Goal: Information Seeking & Learning: Learn about a topic

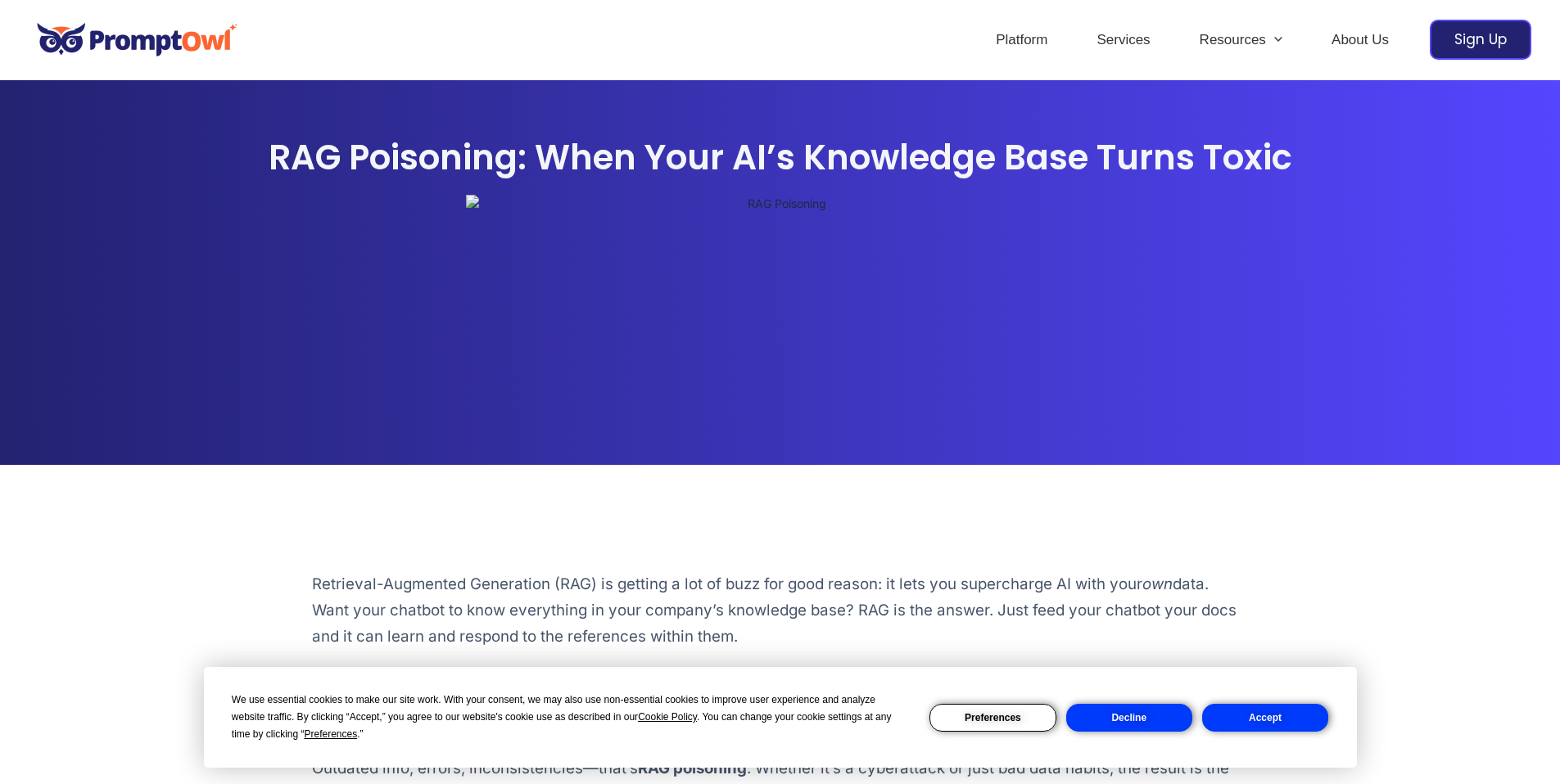
scroll to position [25, 0]
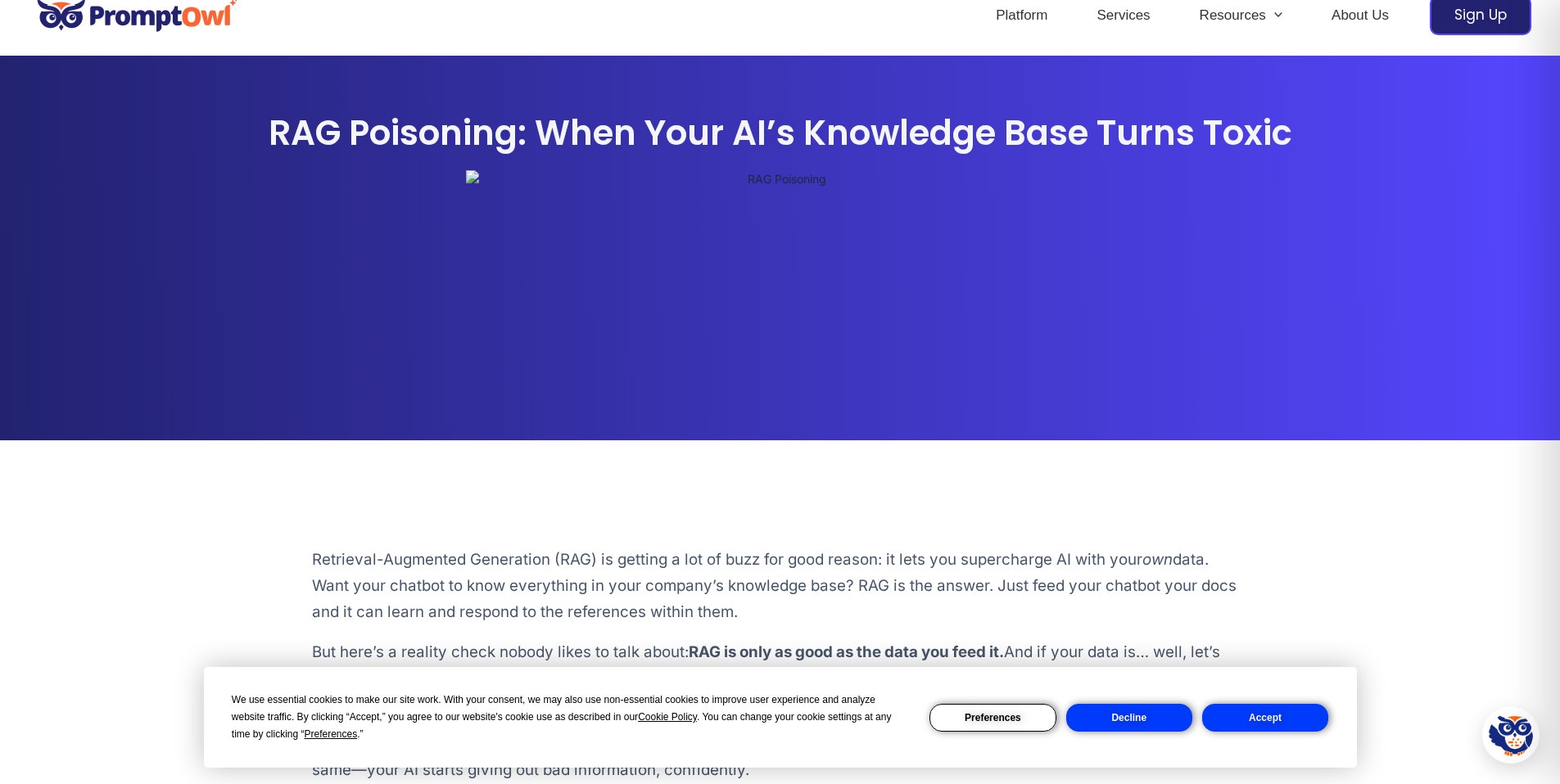
click at [1248, 716] on button "Accept" at bounding box center [1265, 717] width 126 height 28
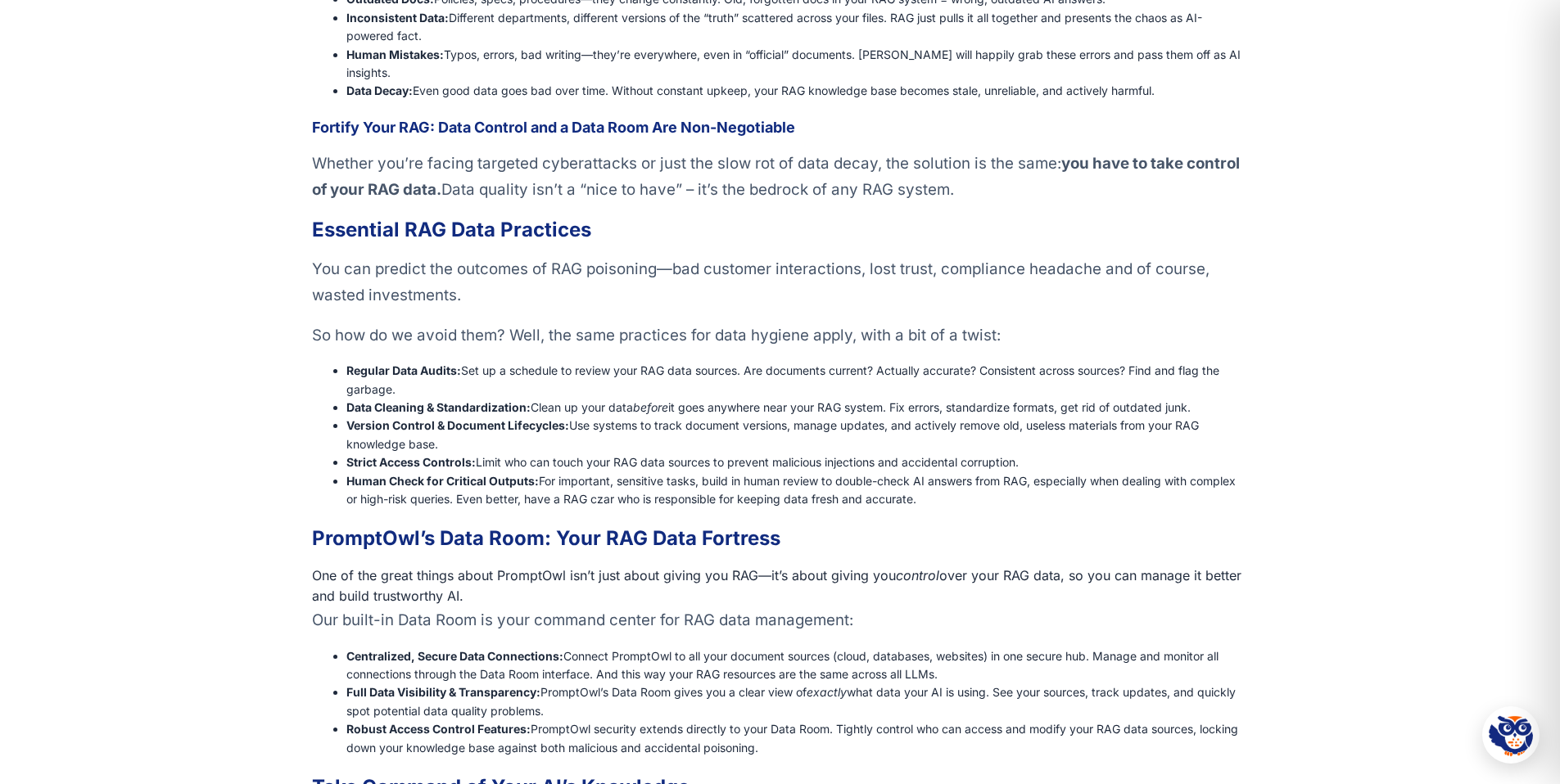
scroll to position [1312, 0]
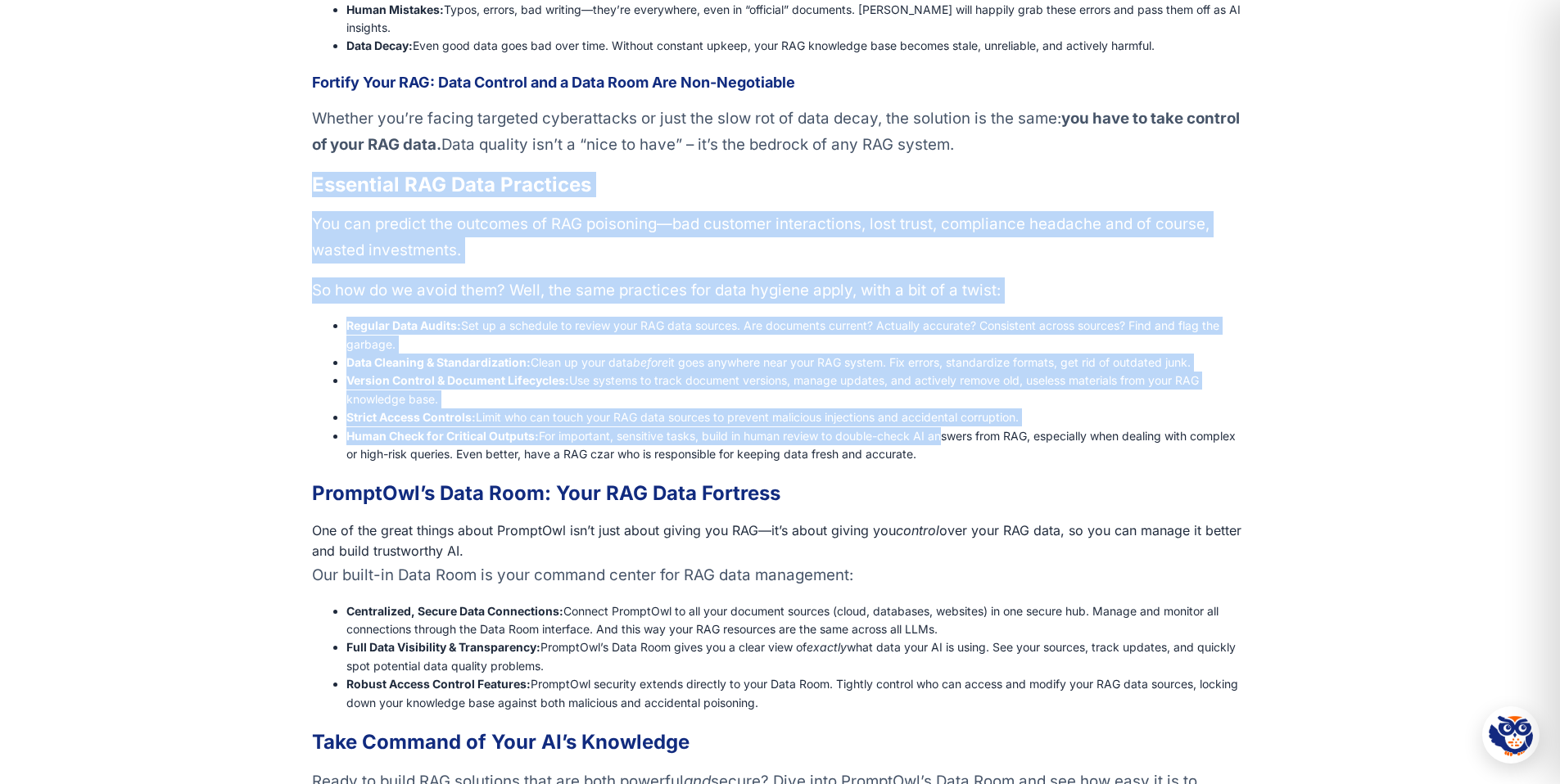
drag, startPoint x: 337, startPoint y: 164, endPoint x: 942, endPoint y: 418, distance: 656.2
click at [942, 418] on div "Retrieval-Augmented Generation (RAG) is getting a lot of buzz for good reason: …" at bounding box center [780, 47] width 1560 height 1625
click at [942, 427] on li "Human Check for Critical Outputs: For important, sensitive tasks, build in huma…" at bounding box center [797, 445] width 901 height 37
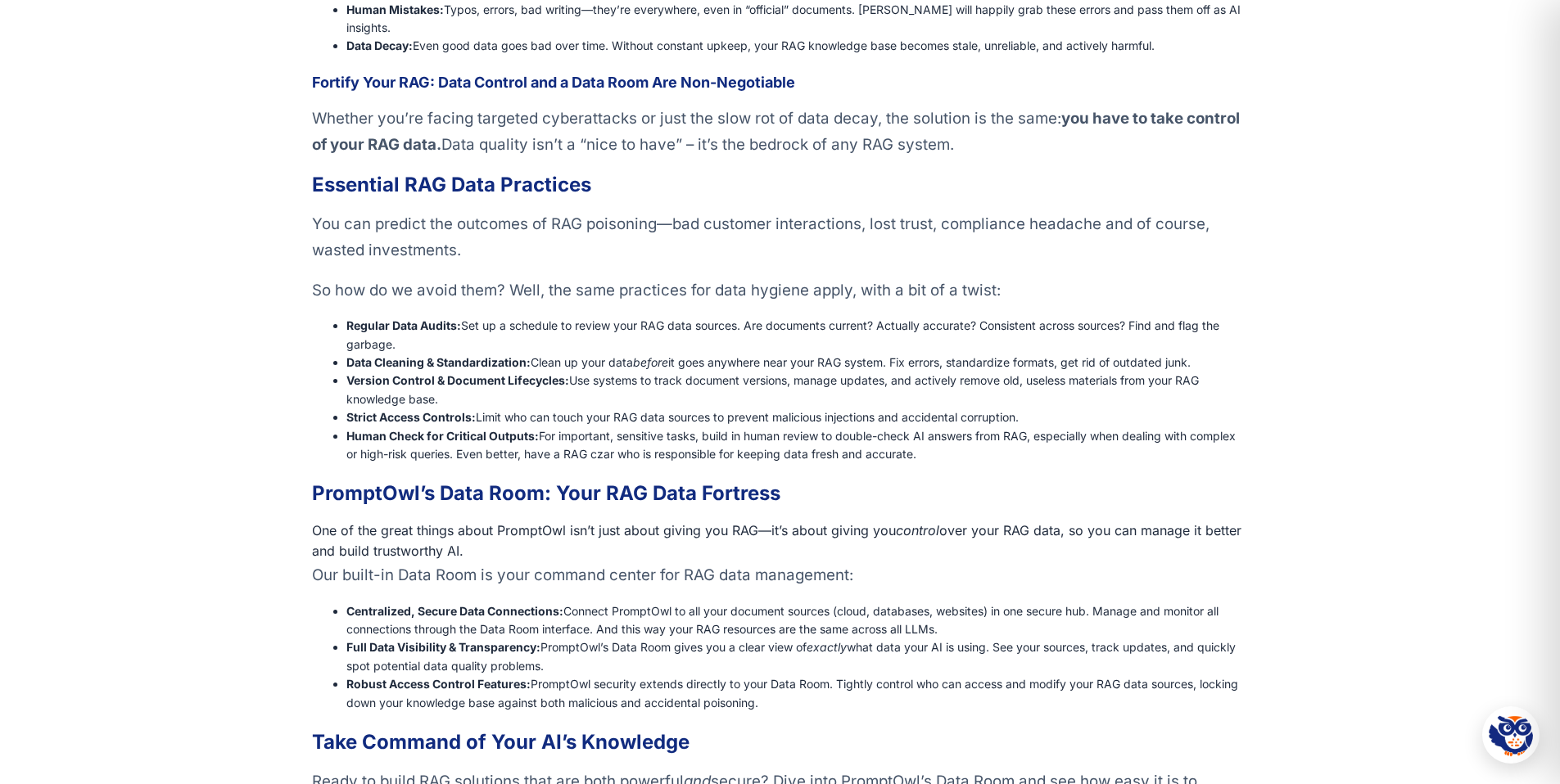
drag, startPoint x: 347, startPoint y: 303, endPoint x: 1000, endPoint y: 445, distance: 668.3
click at [1000, 445] on div "You can predict the outcomes of RAG poisoning—bad customer interactions, lost t…" at bounding box center [780, 529] width 936 height 636
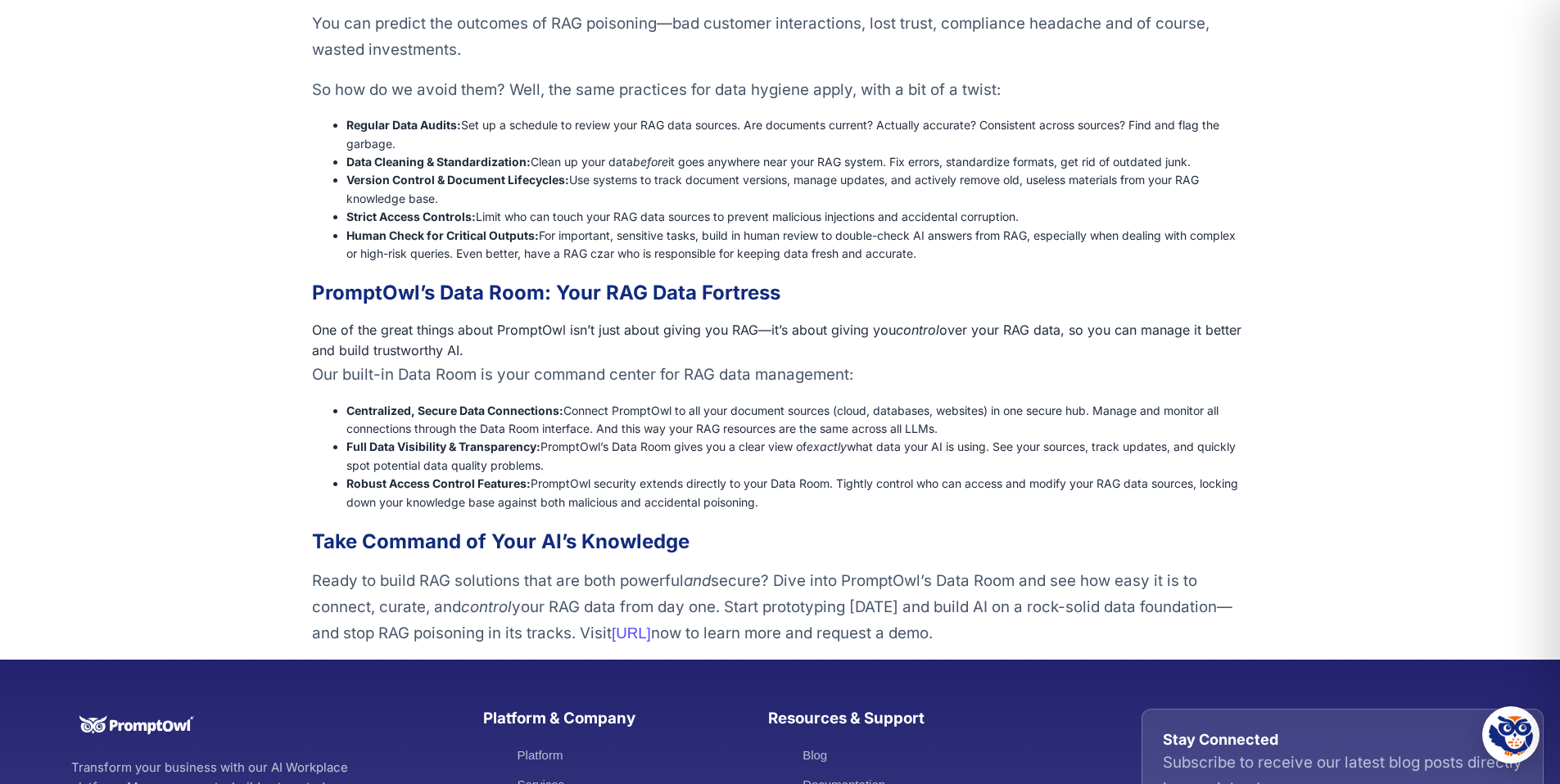
scroll to position [1222, 0]
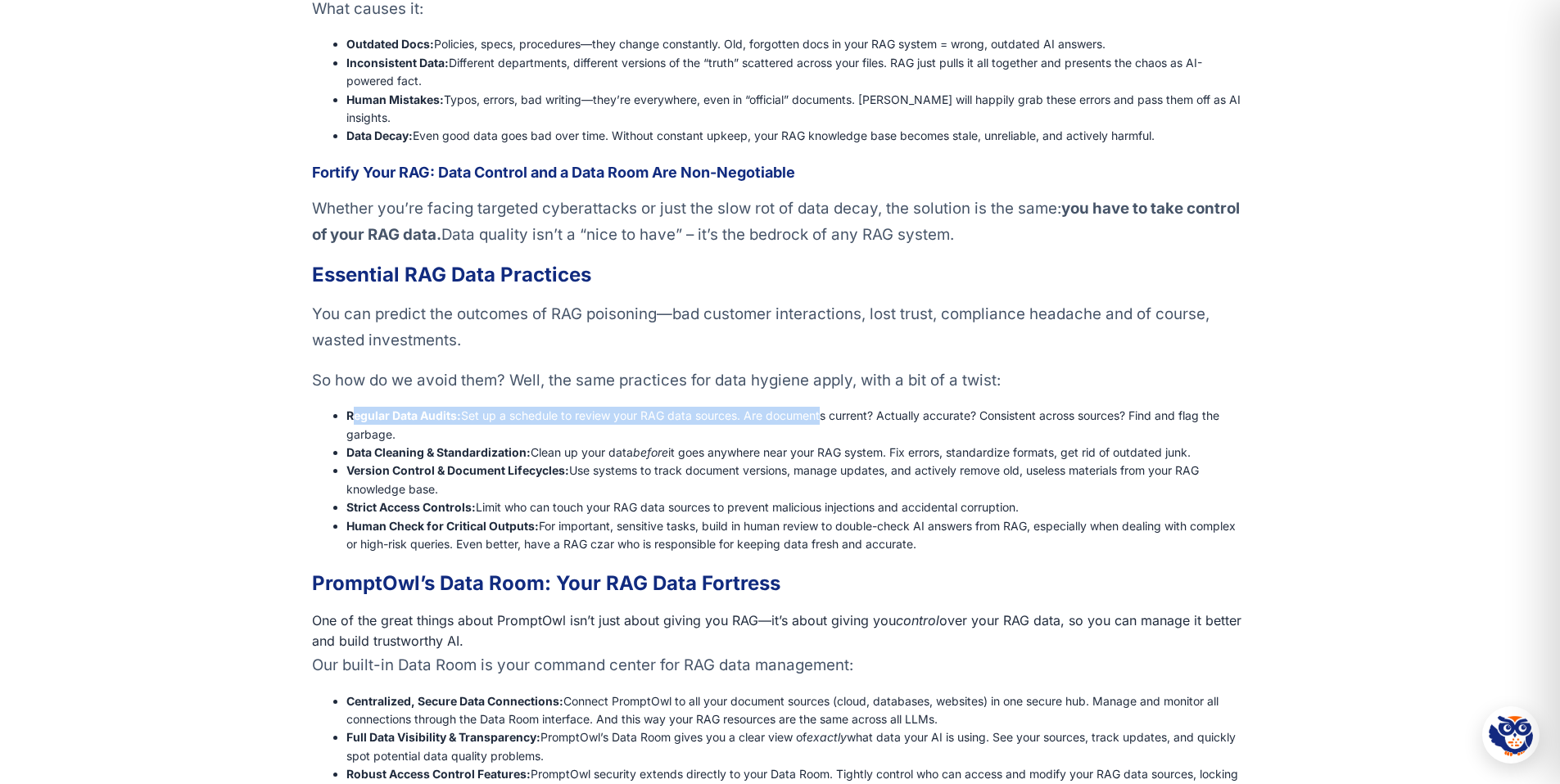
drag, startPoint x: 351, startPoint y: 397, endPoint x: 817, endPoint y: 405, distance: 466.1
click at [817, 407] on li "Regular Data Audits: Set up a schedule to review your RAG data sources. Are doc…" at bounding box center [797, 425] width 901 height 37
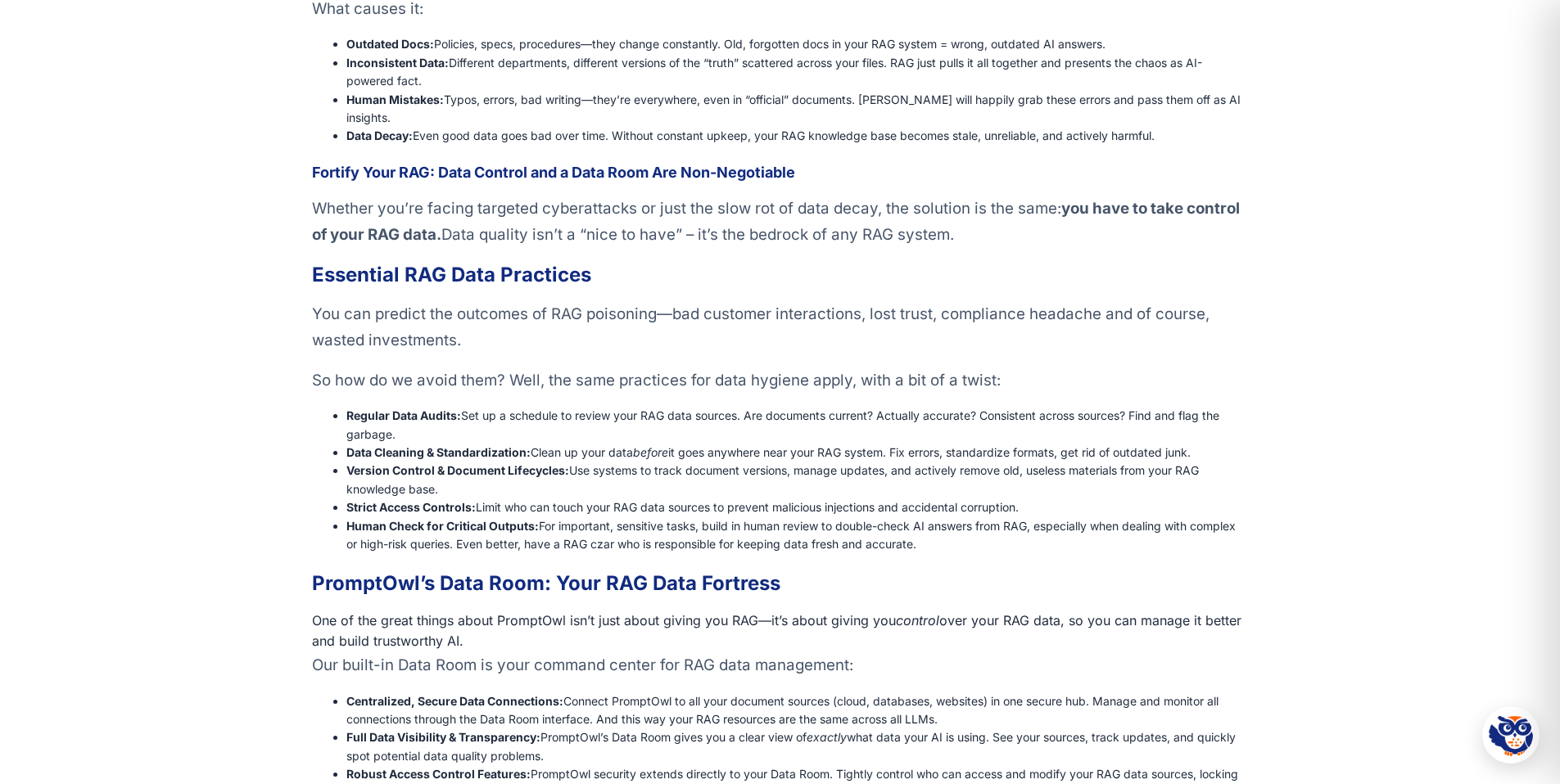
drag, startPoint x: 940, startPoint y: 523, endPoint x: 299, endPoint y: 248, distance: 697.5
click at [299, 248] on div "Retrieval-Augmented Generation (RAG) is getting a lot of buzz for good reason: …" at bounding box center [780, 137] width 1560 height 1625
copy div "Loremipsu DOL Sita Consectet Adi eli seddoei tem incididu ut LAB etdolorem—ali …"
